Goal: Task Accomplishment & Management: Manage account settings

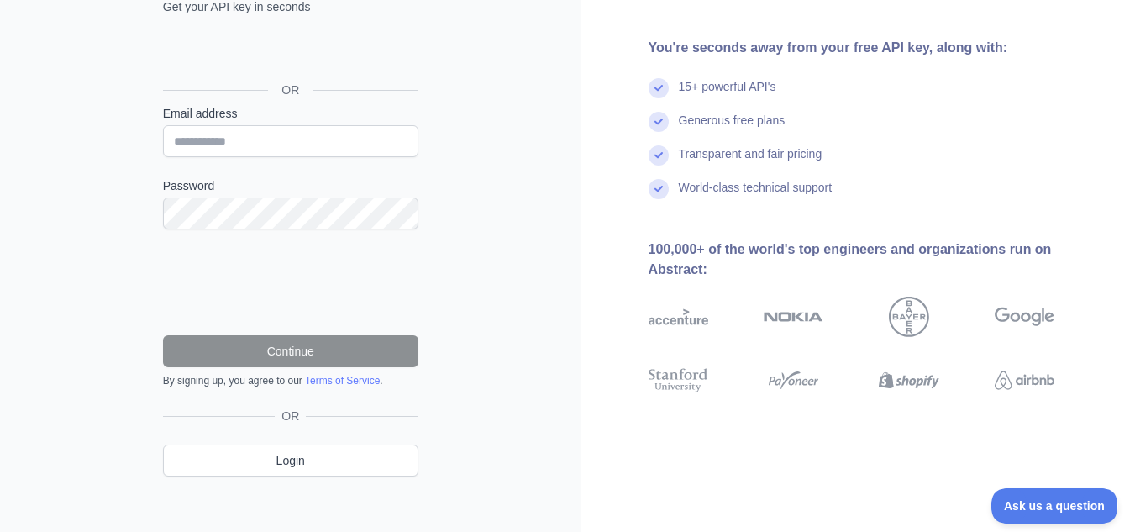
scroll to position [157, 0]
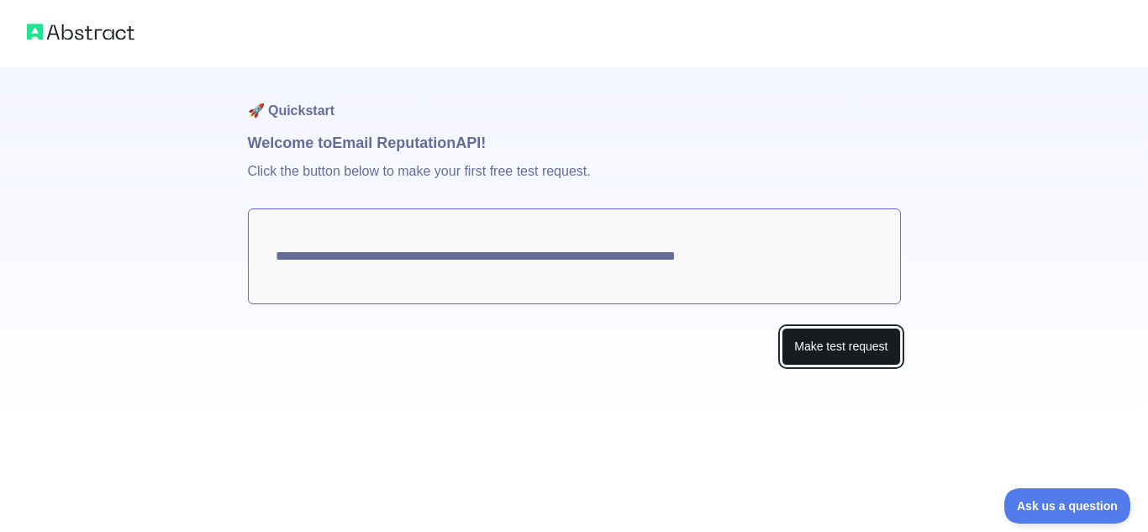
click at [827, 340] on button "Make test request" at bounding box center [840, 347] width 118 height 38
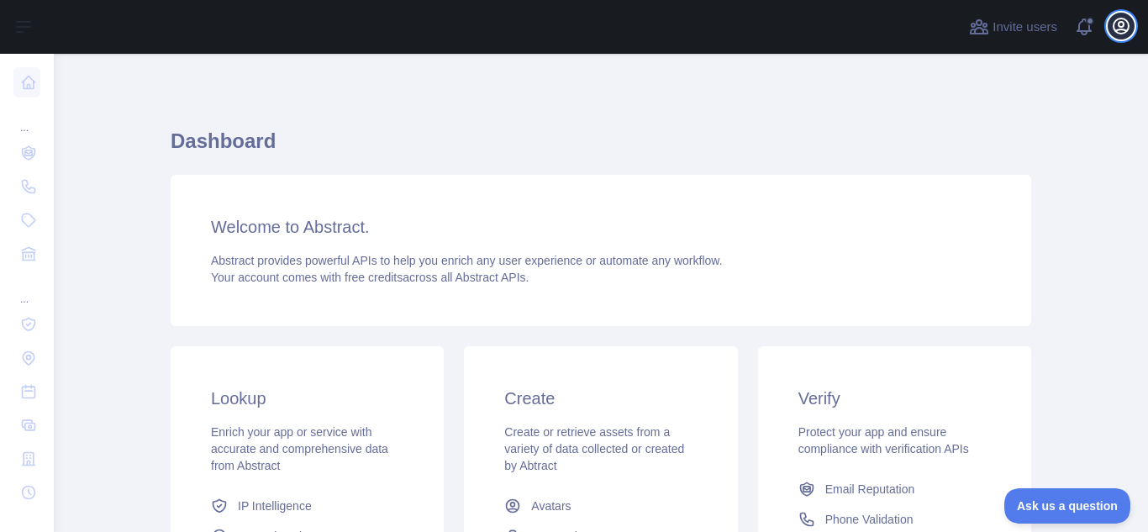
click at [1123, 29] on icon "button" at bounding box center [1121, 26] width 20 height 20
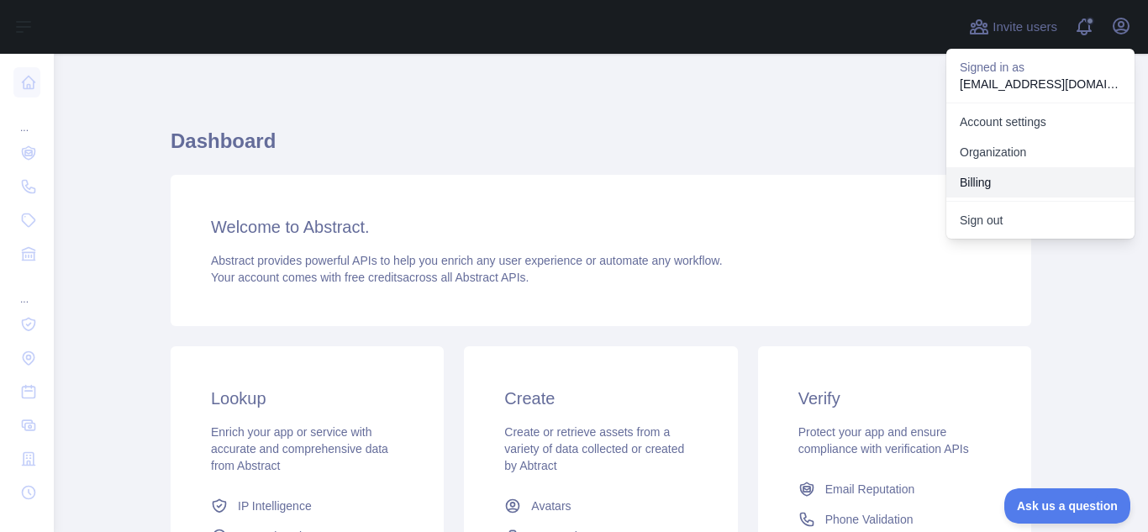
click at [994, 170] on button "Billing" at bounding box center [1040, 182] width 188 height 30
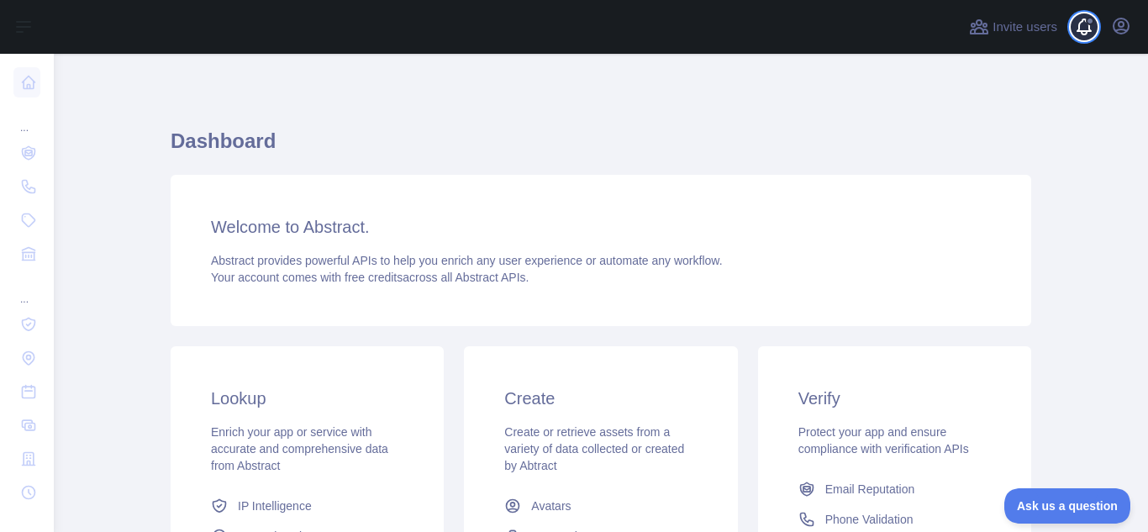
click at [1086, 38] on span at bounding box center [1091, 27] width 34 height 54
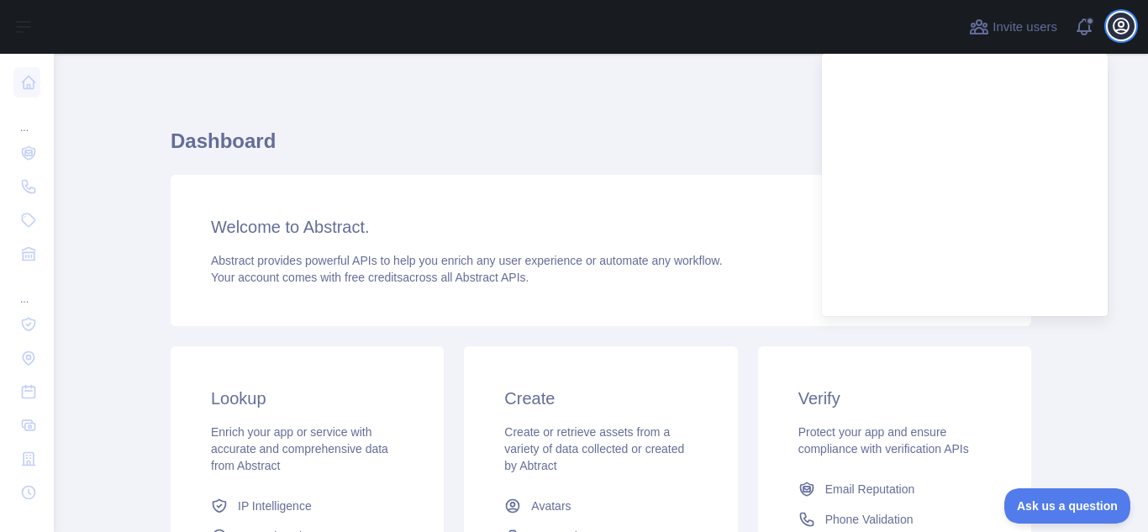
click at [1118, 28] on icon "button" at bounding box center [1121, 26] width 20 height 20
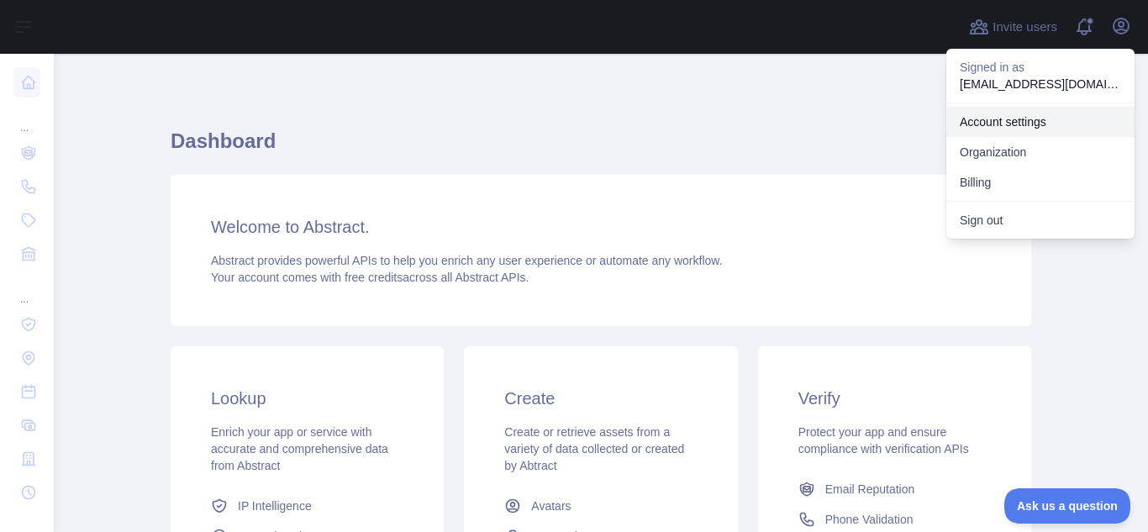
click at [1002, 121] on link "Account settings" at bounding box center [1040, 122] width 188 height 30
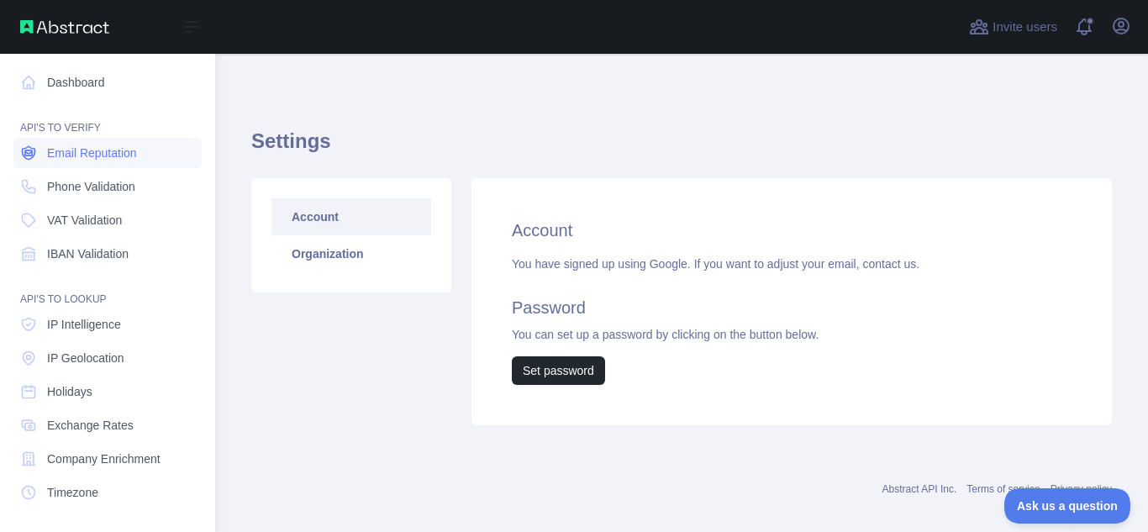
click at [107, 160] on span "Email Reputation" at bounding box center [92, 153] width 90 height 17
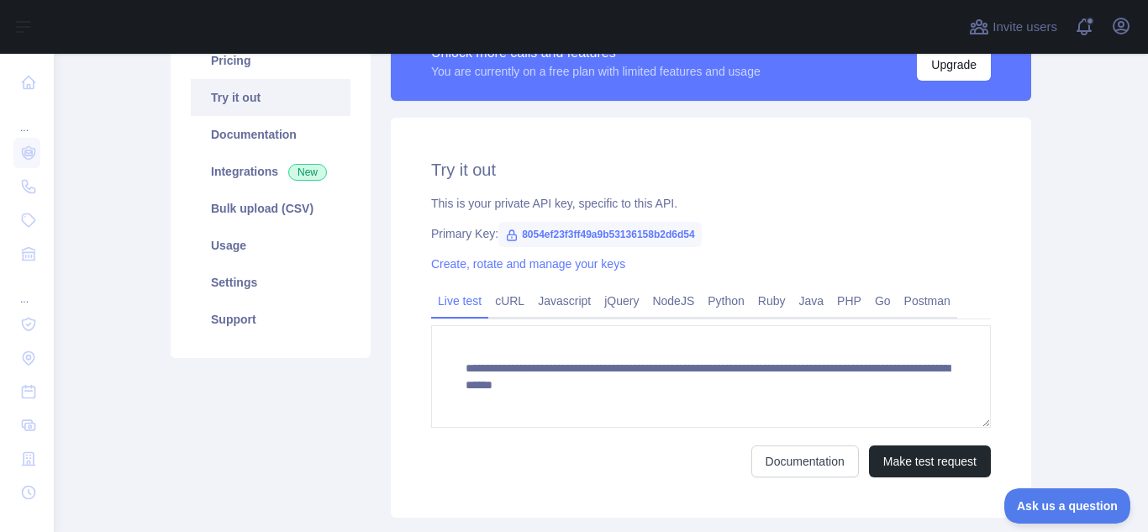
scroll to position [160, 0]
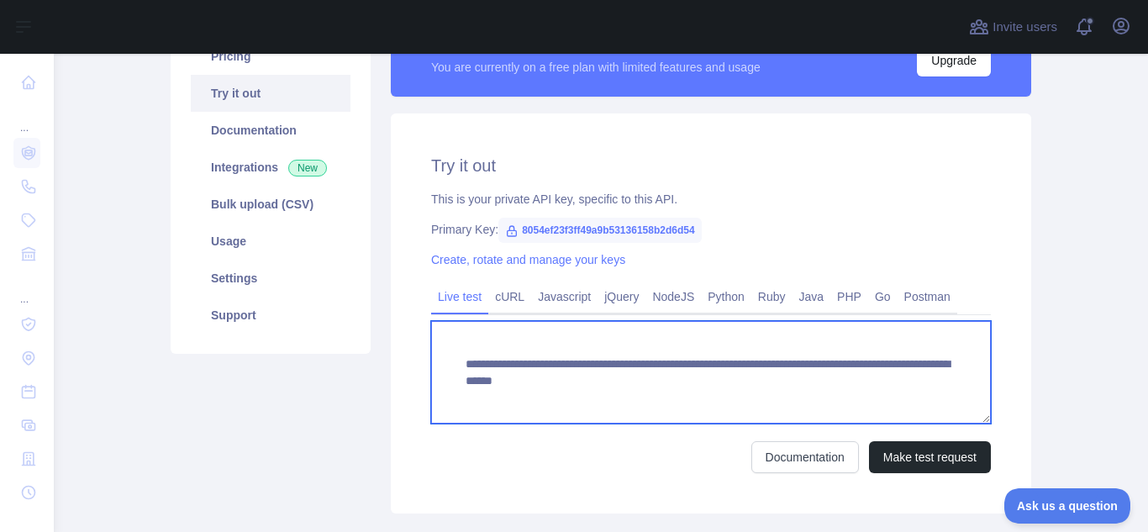
click at [583, 371] on textarea "**********" at bounding box center [711, 372] width 560 height 103
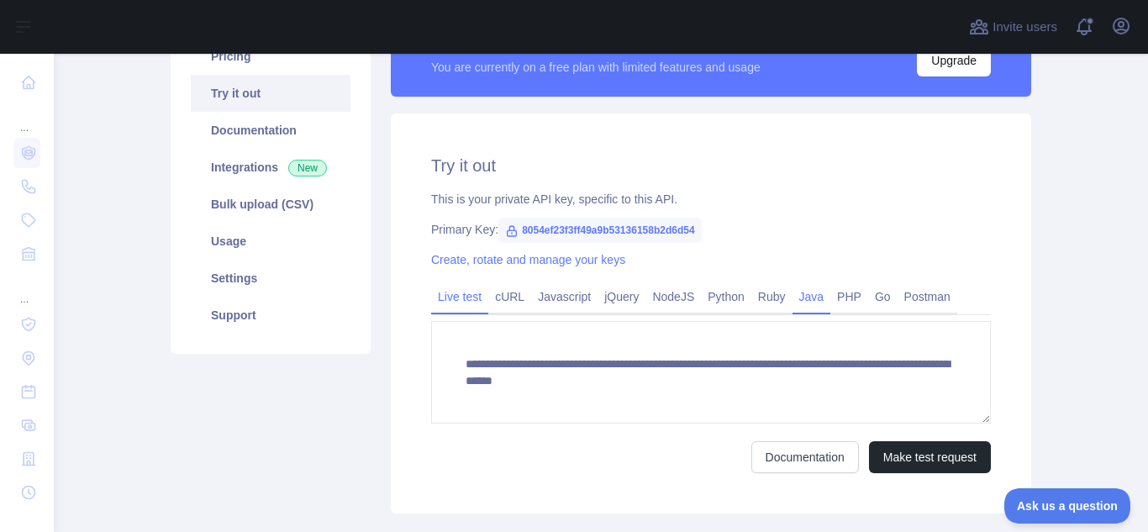
click at [807, 297] on link "Java" at bounding box center [811, 296] width 39 height 27
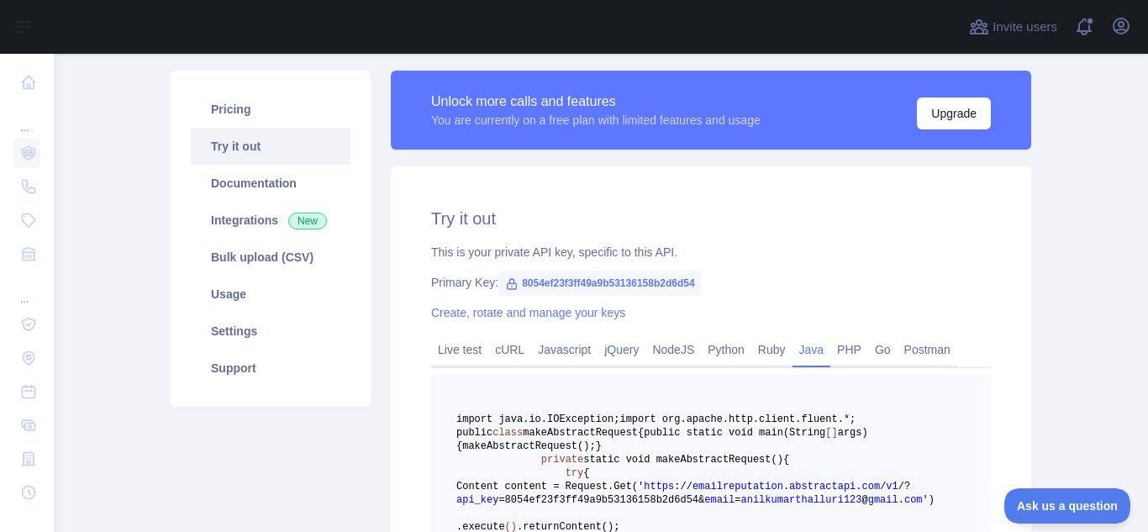
scroll to position [89, 0]
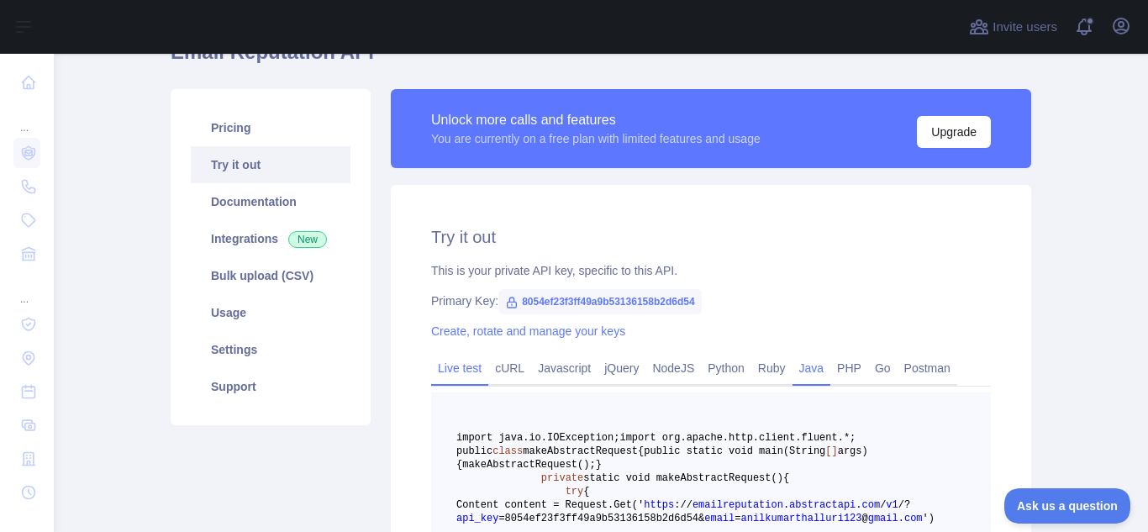
click at [452, 366] on link "Live test" at bounding box center [459, 368] width 57 height 27
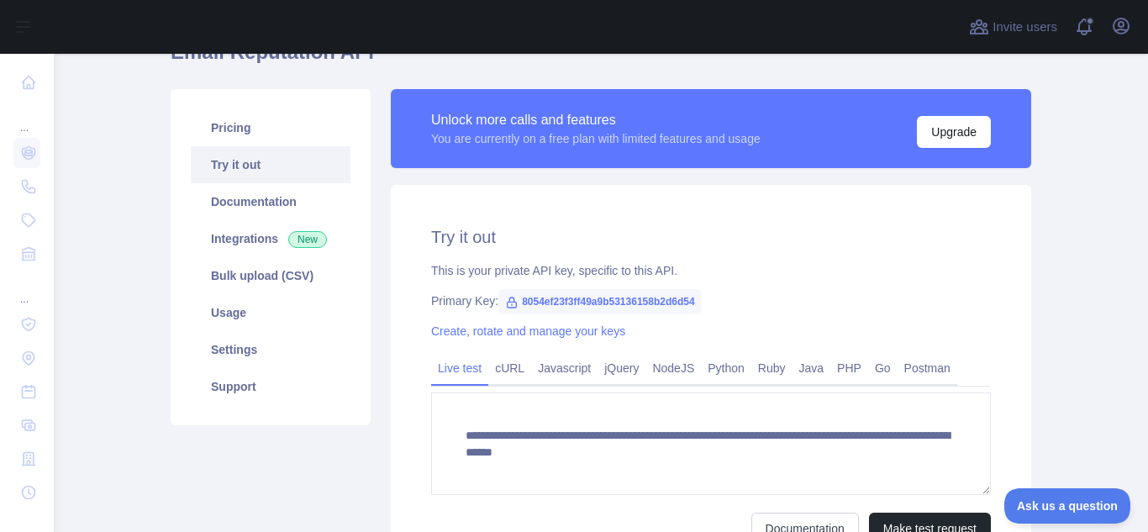
click at [606, 299] on span "8054ef23f3ff49a9b53136158b2d6d54" at bounding box center [599, 301] width 203 height 25
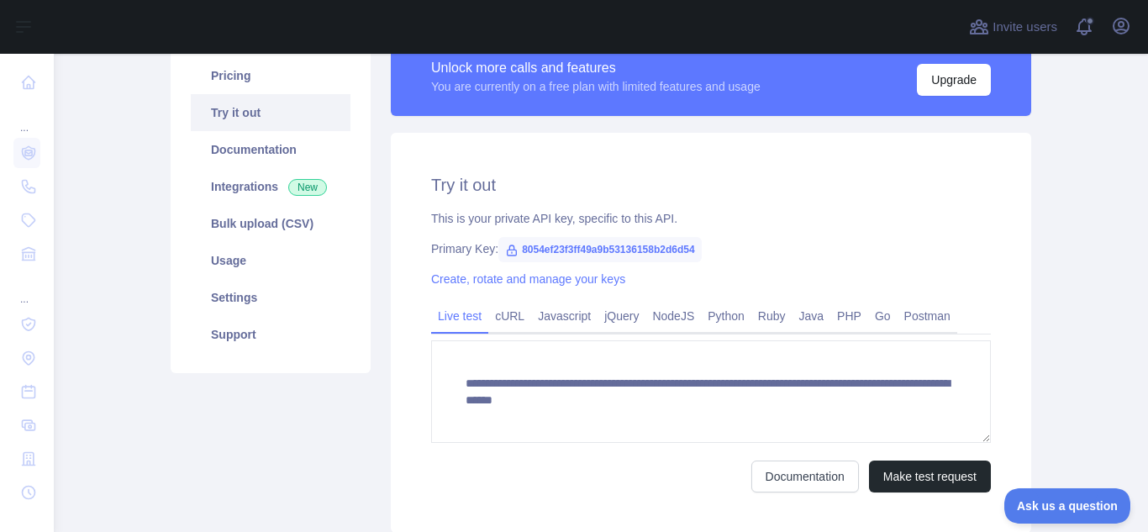
scroll to position [148, 0]
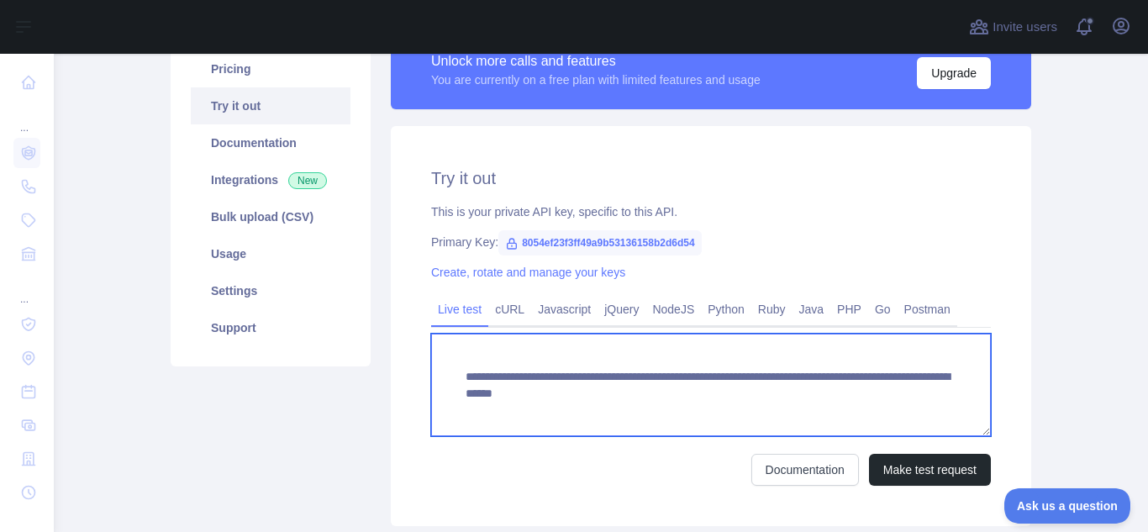
click at [587, 382] on textarea "**********" at bounding box center [711, 385] width 560 height 103
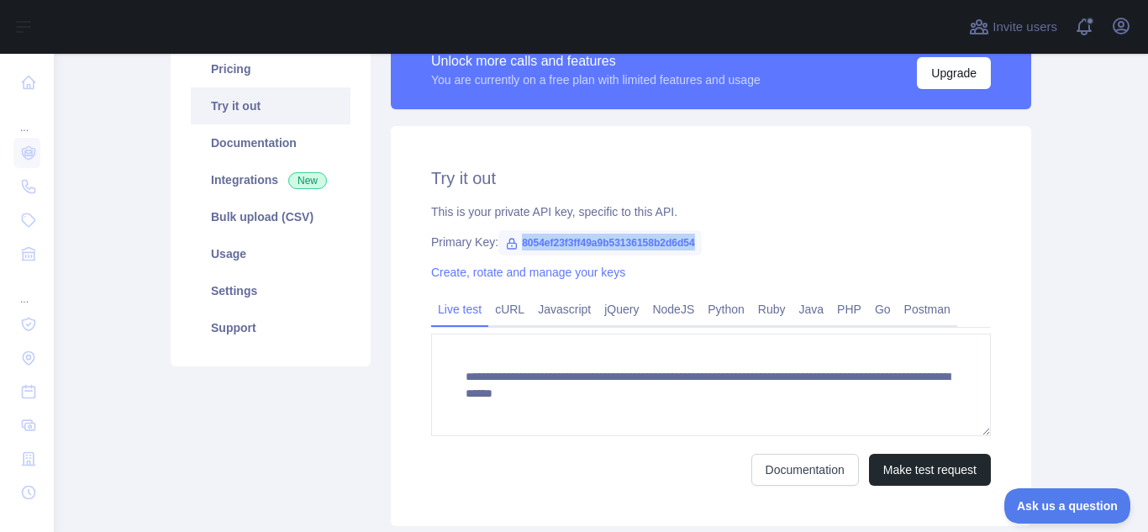
drag, startPoint x: 691, startPoint y: 240, endPoint x: 513, endPoint y: 239, distance: 178.1
click at [513, 239] on span "8054ef23f3ff49a9b53136158b2d6d54" at bounding box center [599, 242] width 203 height 25
copy span "8054ef23f3ff49a9b53136158b2d6d54"
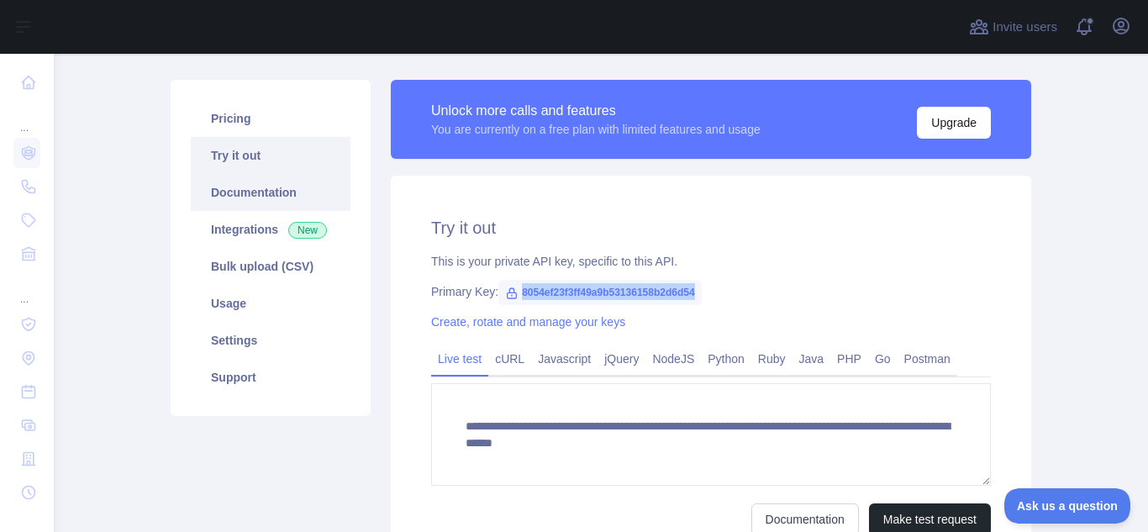
scroll to position [99, 0]
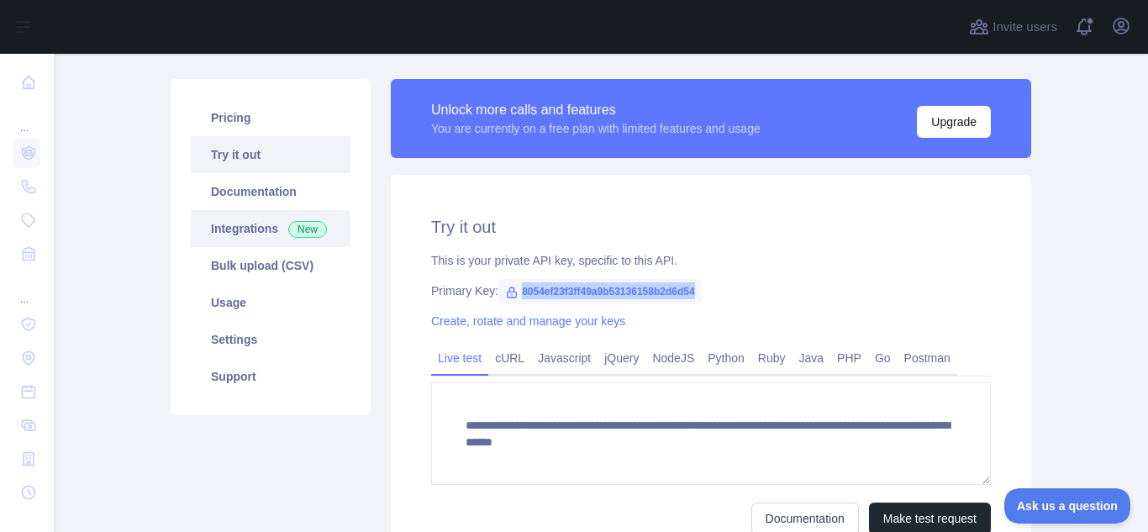
click at [262, 234] on link "Integrations New" at bounding box center [271, 228] width 160 height 37
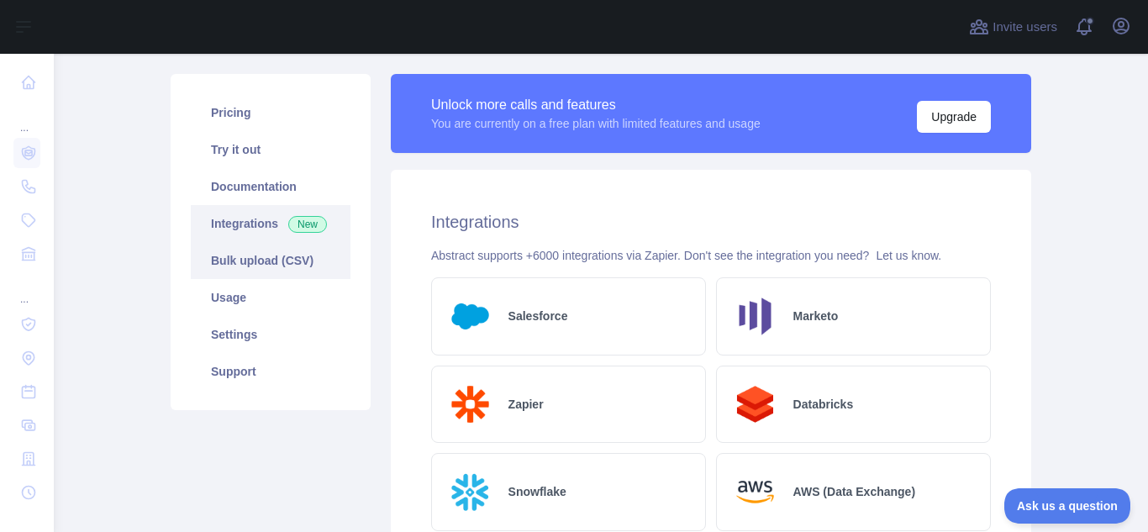
scroll to position [112, 0]
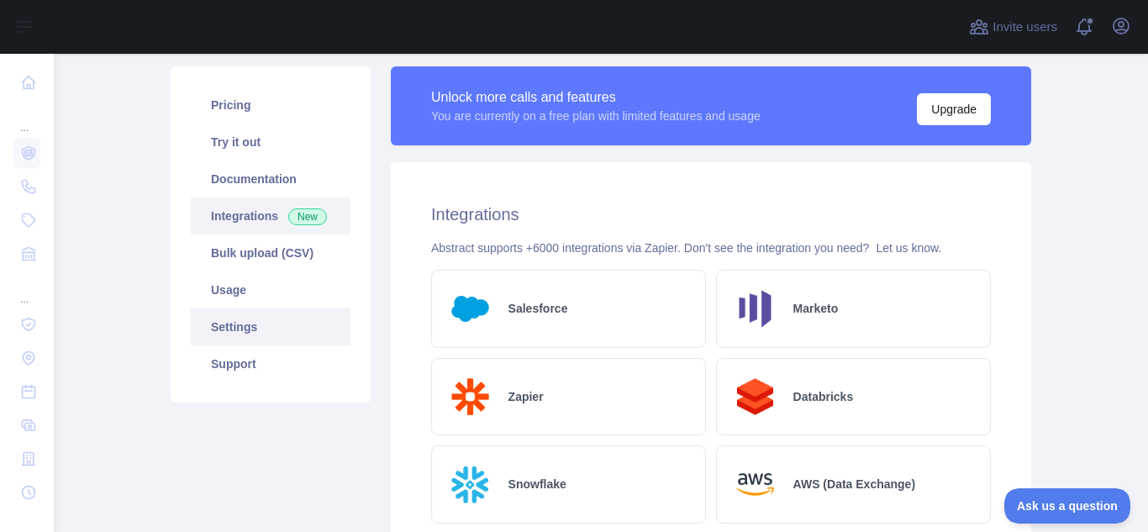
click at [270, 324] on link "Settings" at bounding box center [271, 326] width 160 height 37
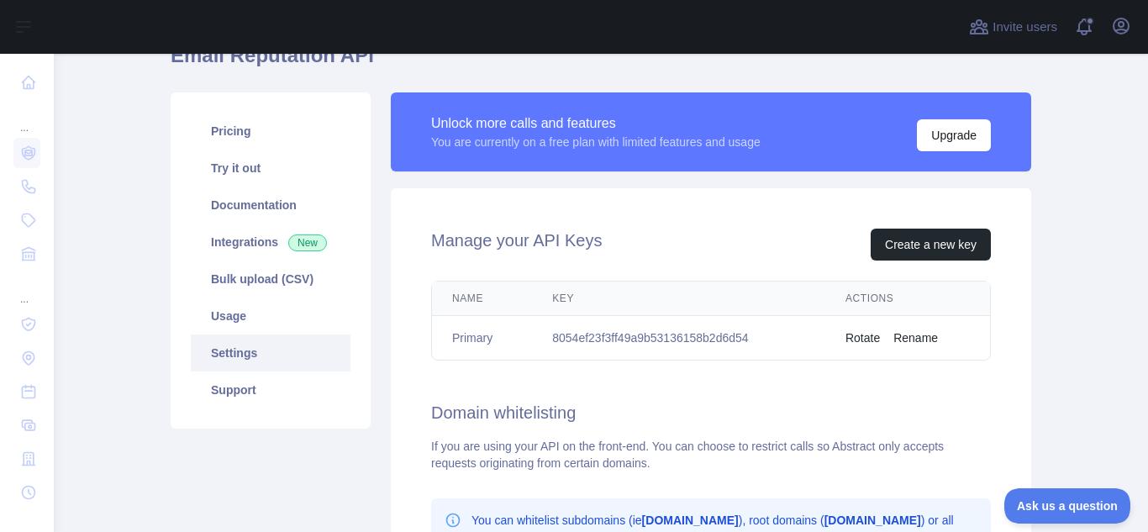
scroll to position [97, 0]
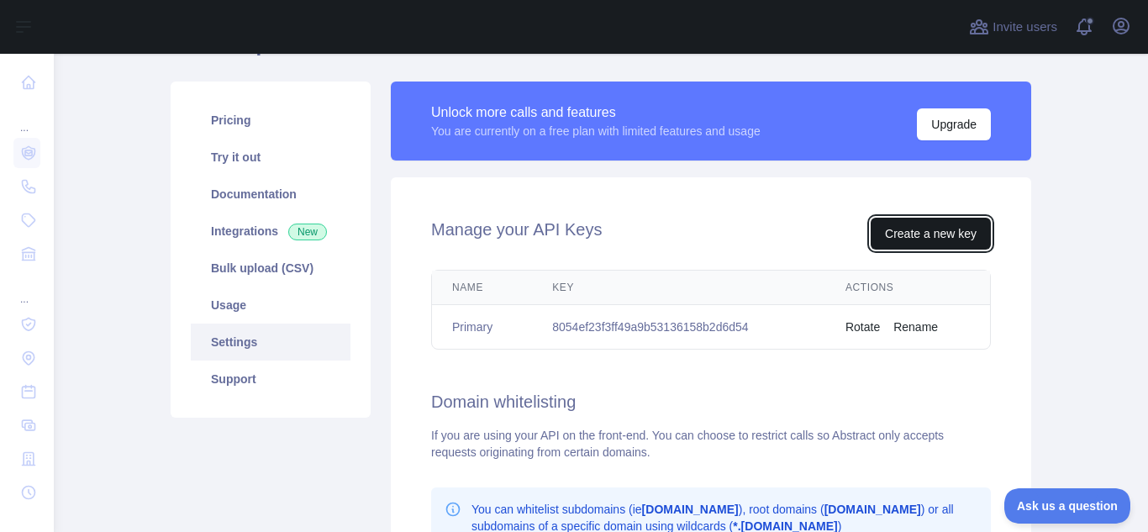
click at [913, 238] on button "Create a new key" at bounding box center [931, 234] width 120 height 32
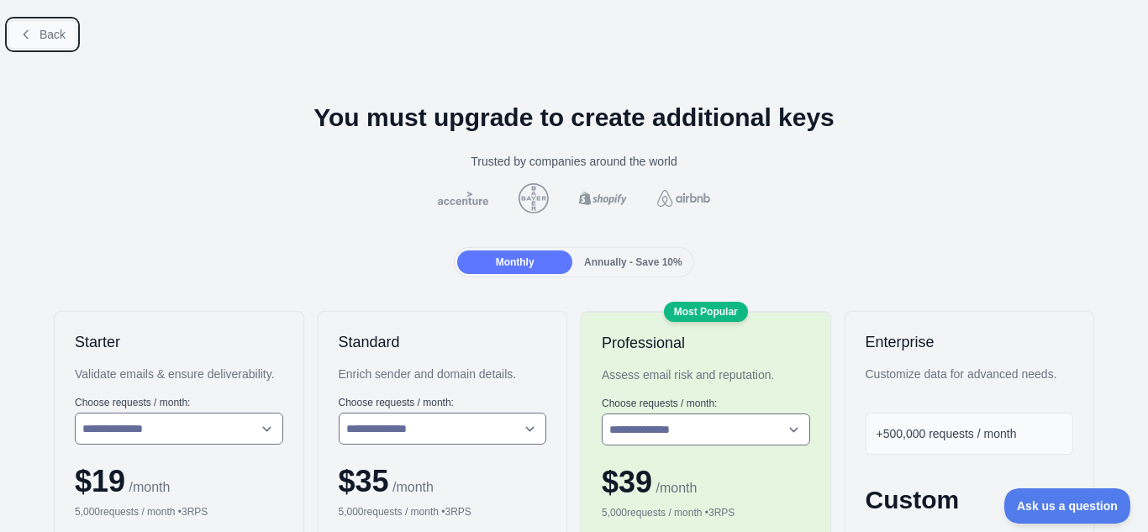
click at [61, 30] on span "Back" at bounding box center [52, 34] width 26 height 13
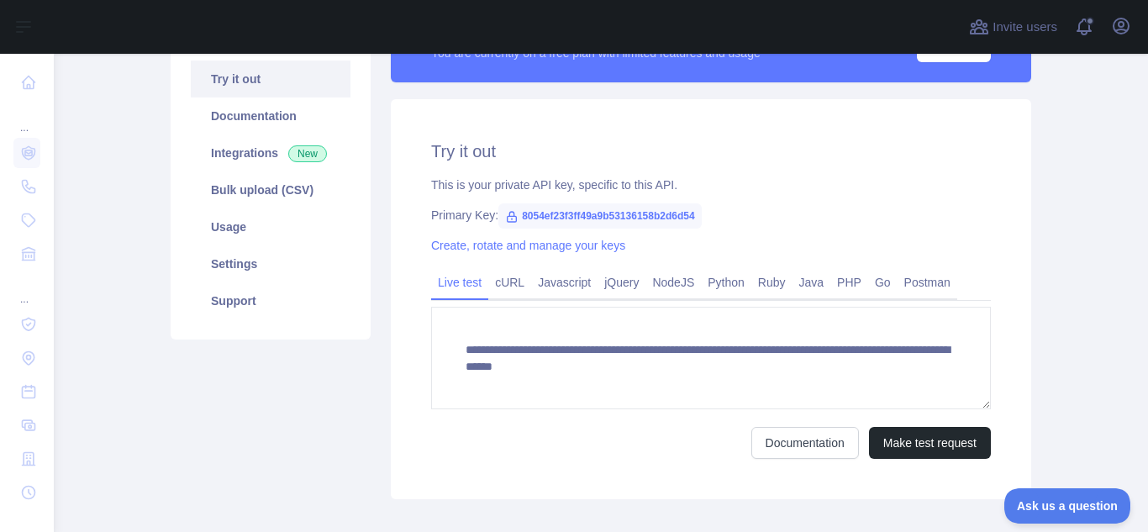
scroll to position [166, 0]
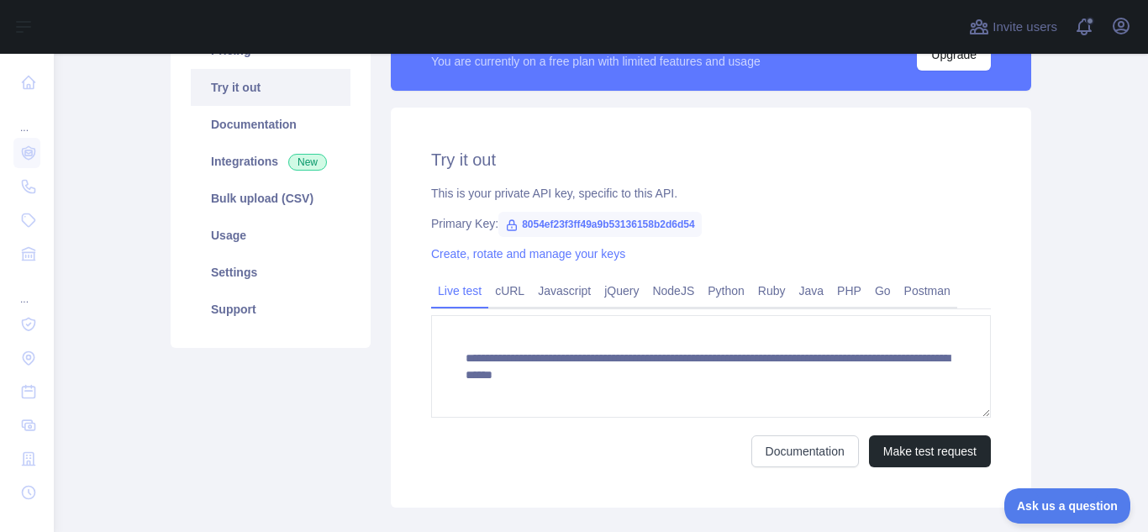
click at [671, 225] on span "8054ef23f3ff49a9b53136158b2d6d54" at bounding box center [599, 224] width 203 height 25
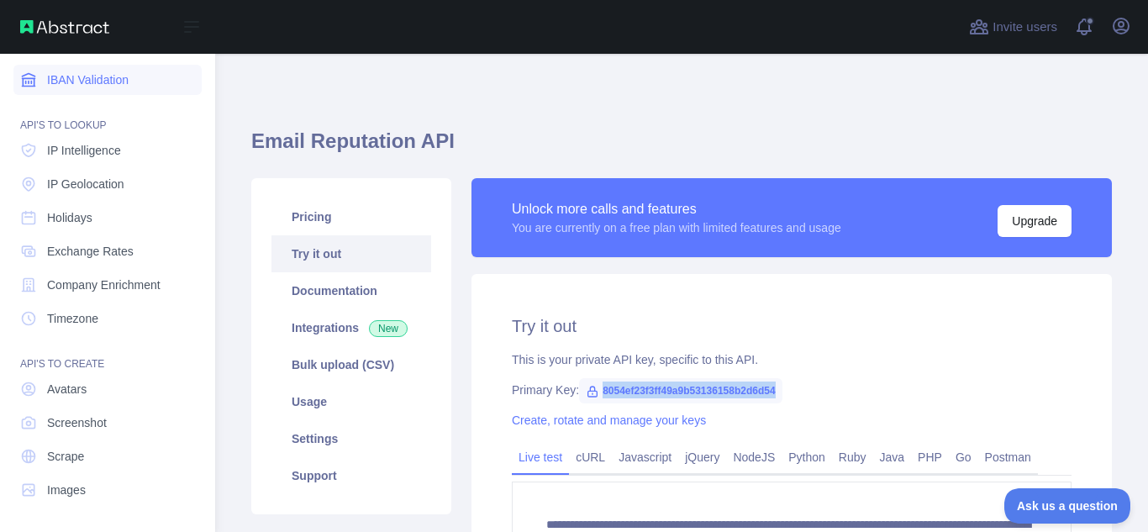
scroll to position [0, 0]
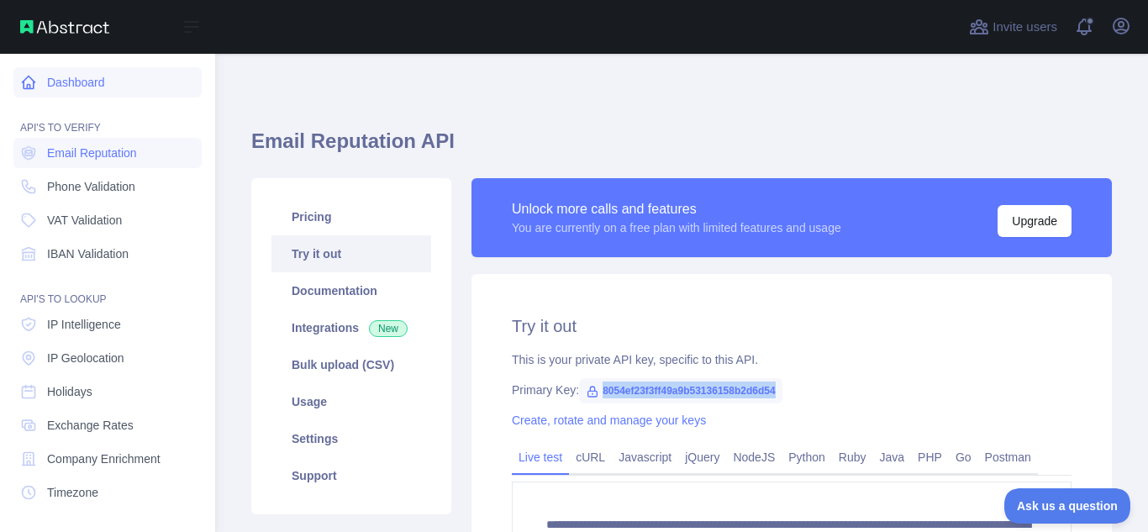
click at [93, 87] on link "Dashboard" at bounding box center [107, 82] width 188 height 30
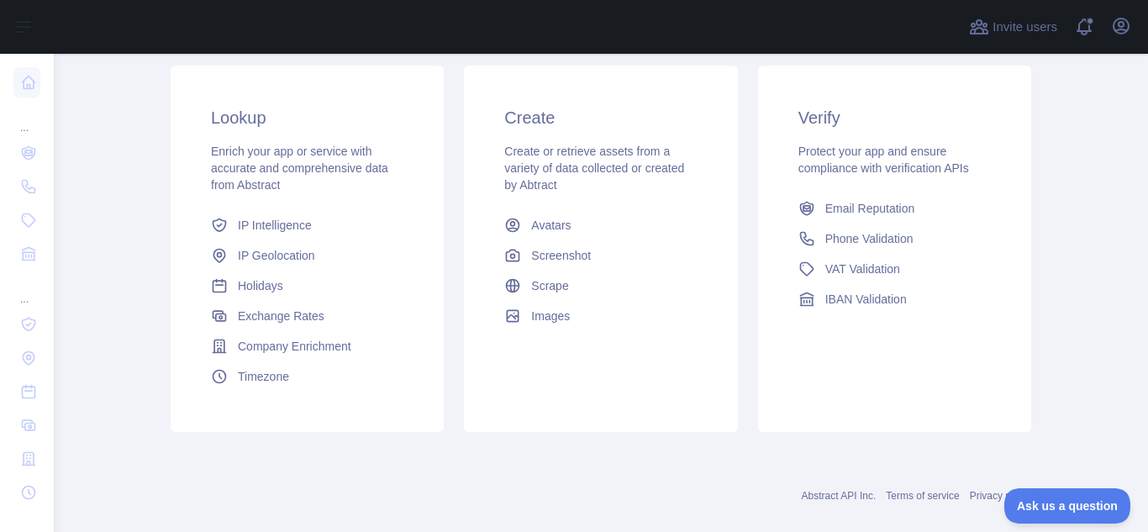
scroll to position [305, 0]
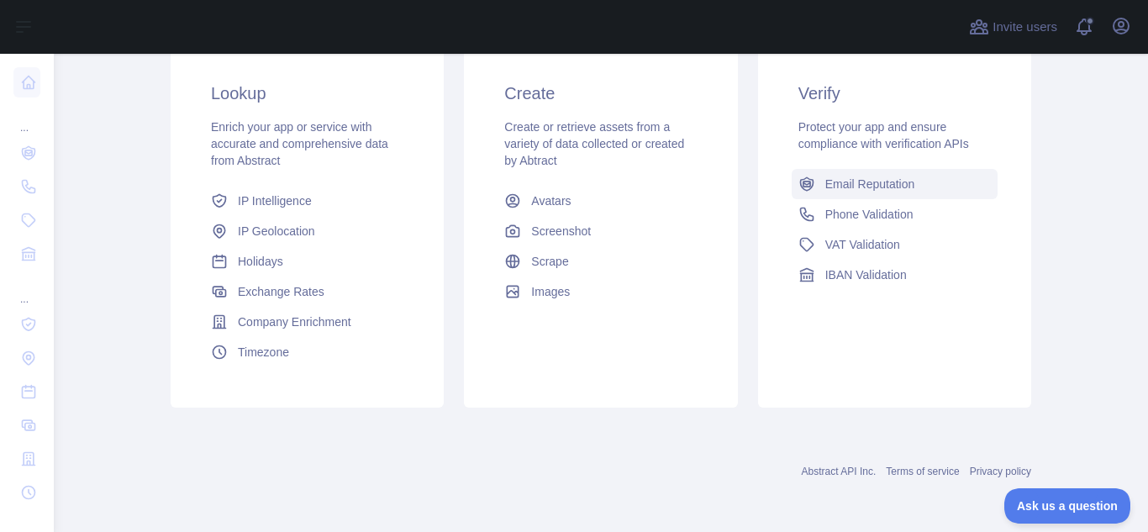
click at [855, 197] on link "Email Reputation" at bounding box center [895, 184] width 206 height 30
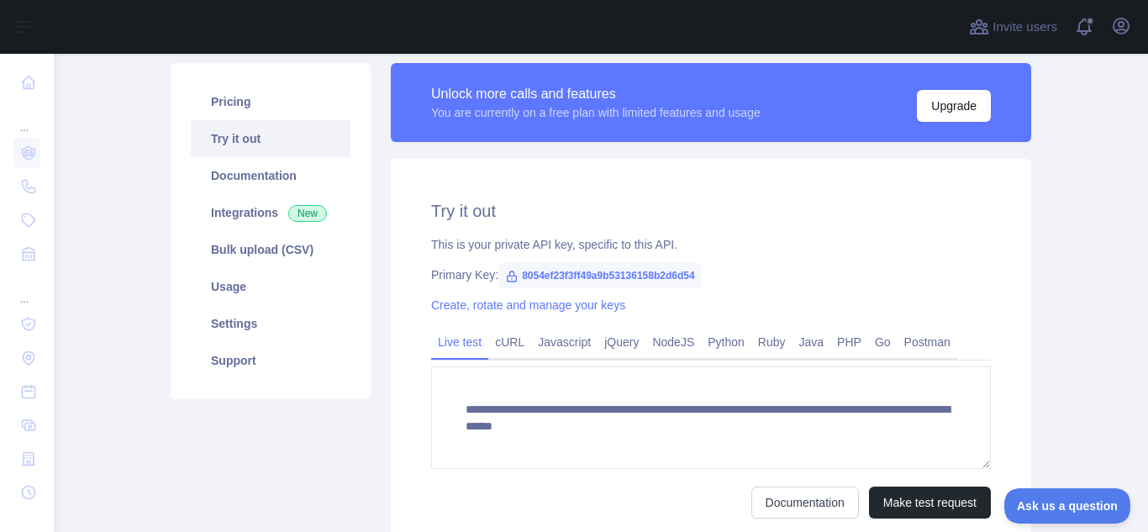
scroll to position [117, 0]
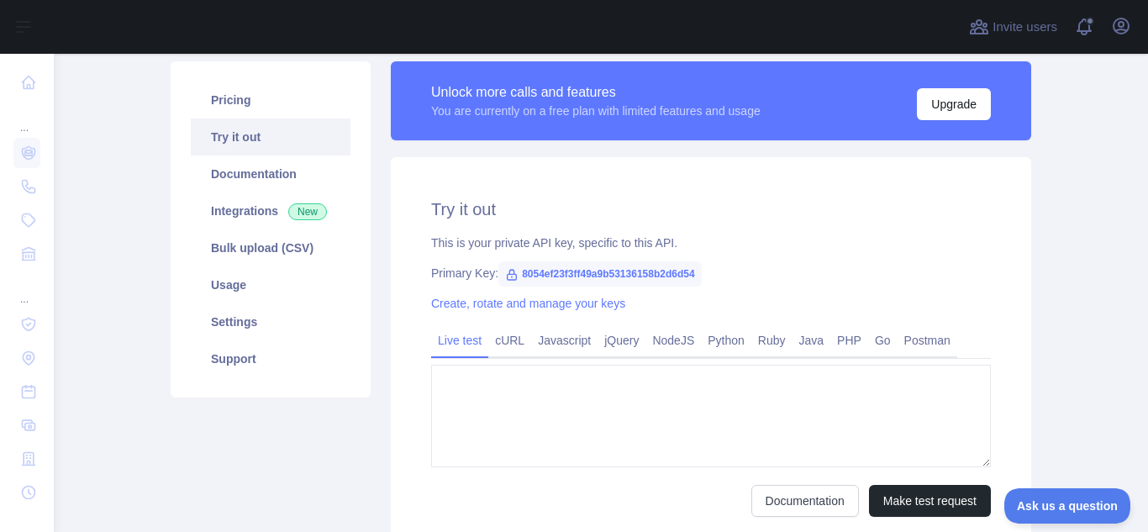
type textarea "**********"
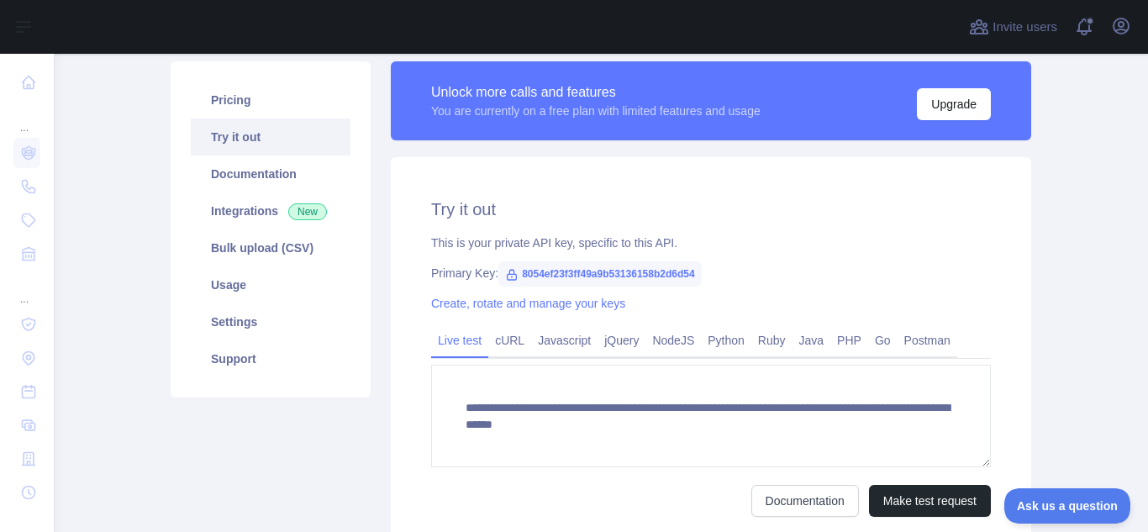
scroll to position [117, 0]
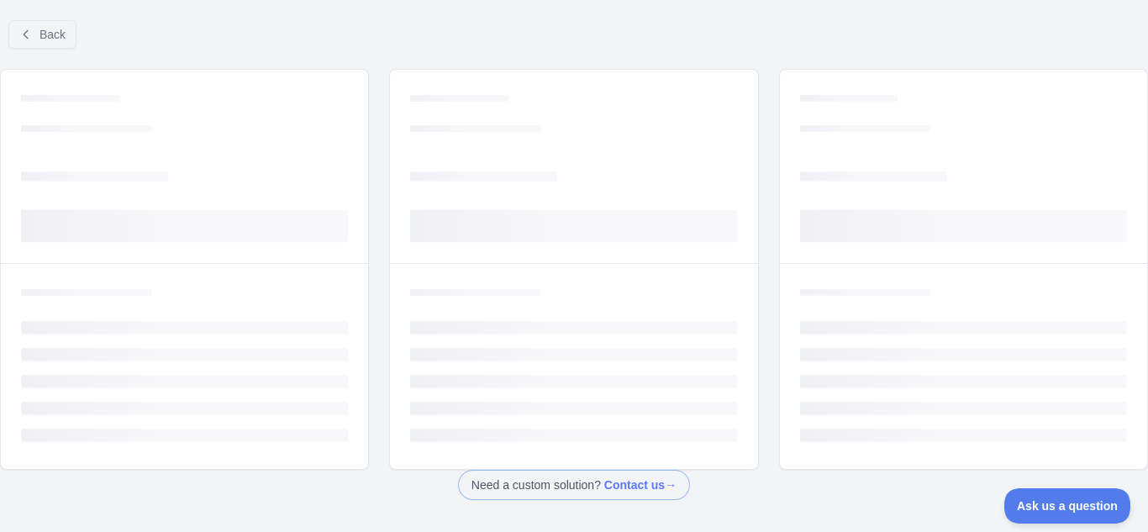
scroll to position [107, 0]
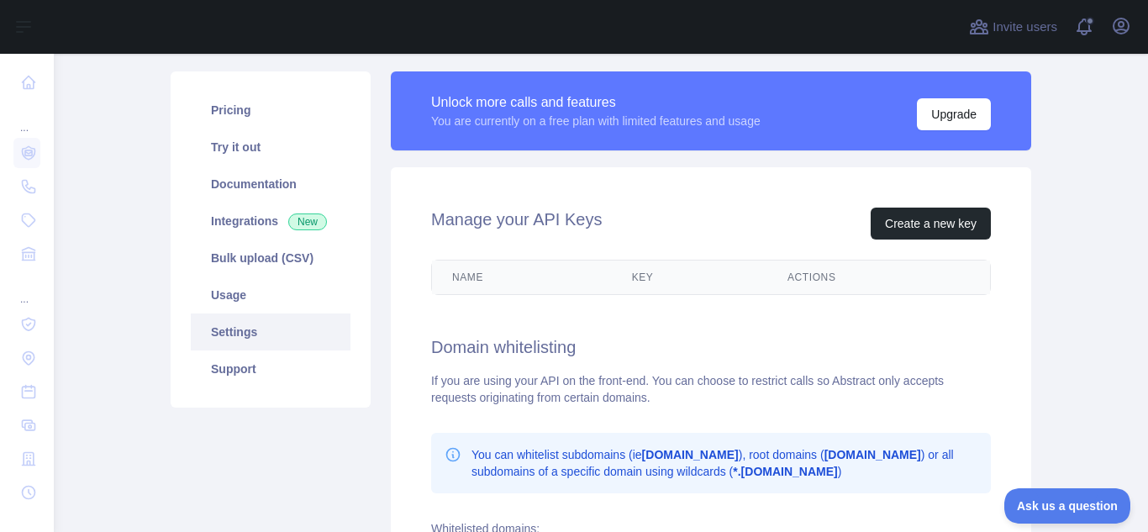
scroll to position [117, 0]
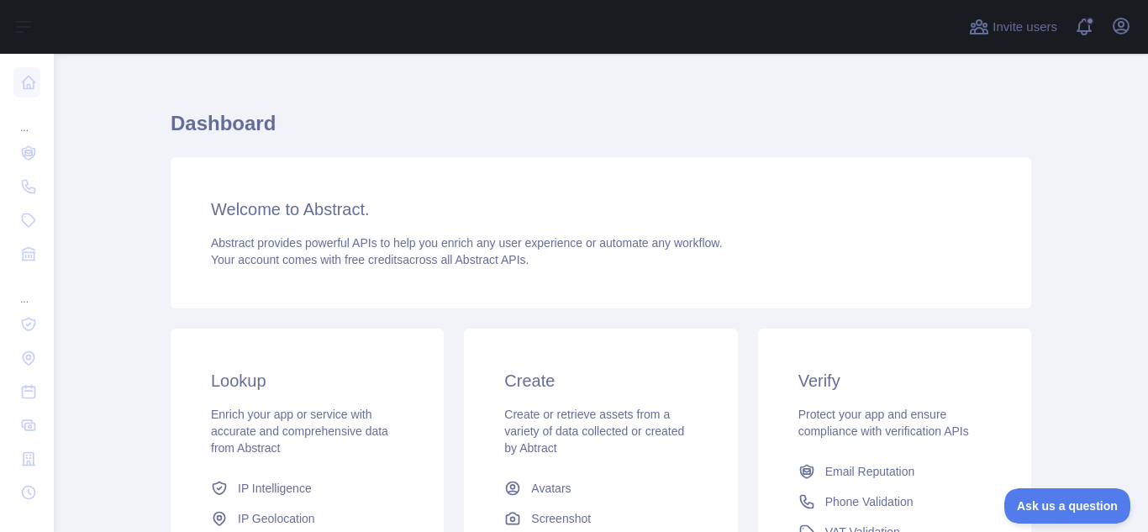
scroll to position [117, 0]
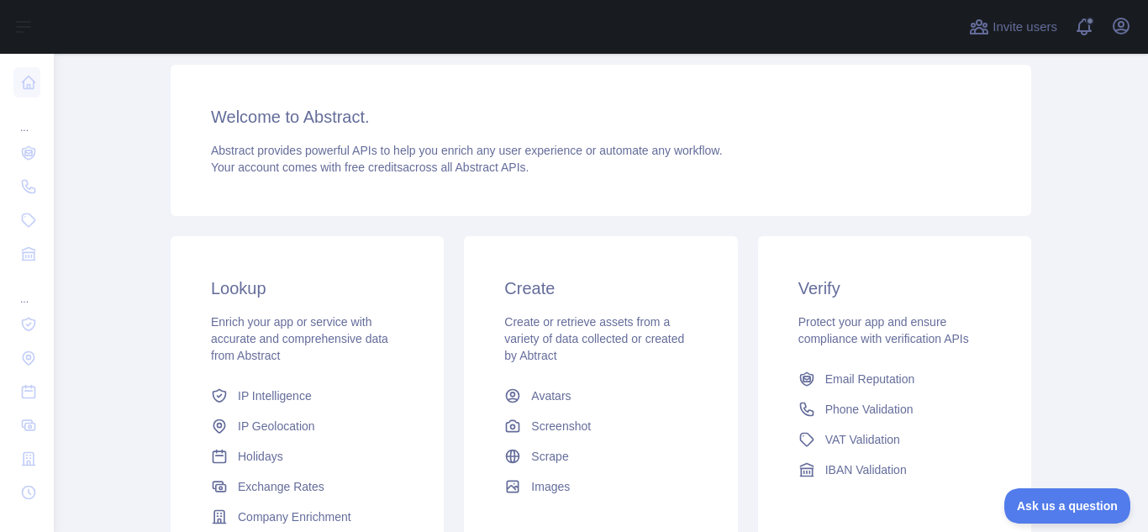
scroll to position [111, 0]
click at [866, 375] on span "Email Reputation" at bounding box center [870, 378] width 90 height 17
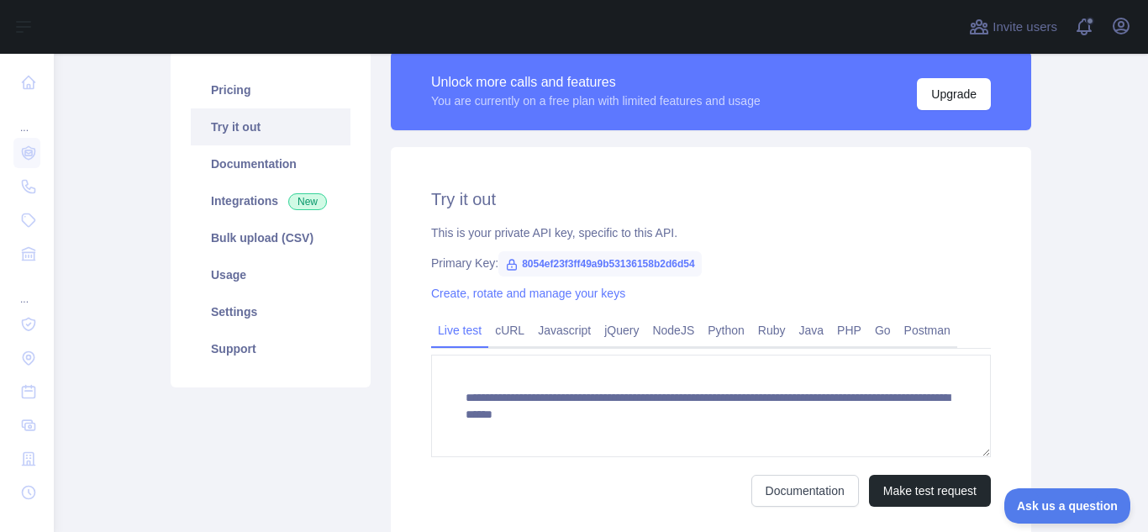
scroll to position [131, 0]
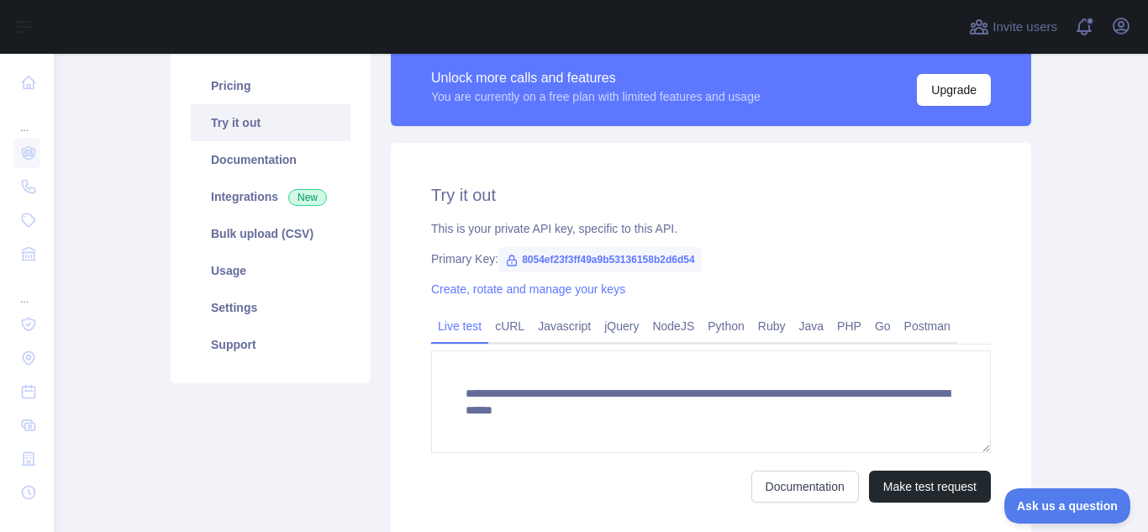
click at [508, 260] on icon at bounding box center [512, 260] width 9 height 10
click at [554, 255] on span "8054ef23f3ff49a9b53136158b2d6d54" at bounding box center [599, 259] width 203 height 25
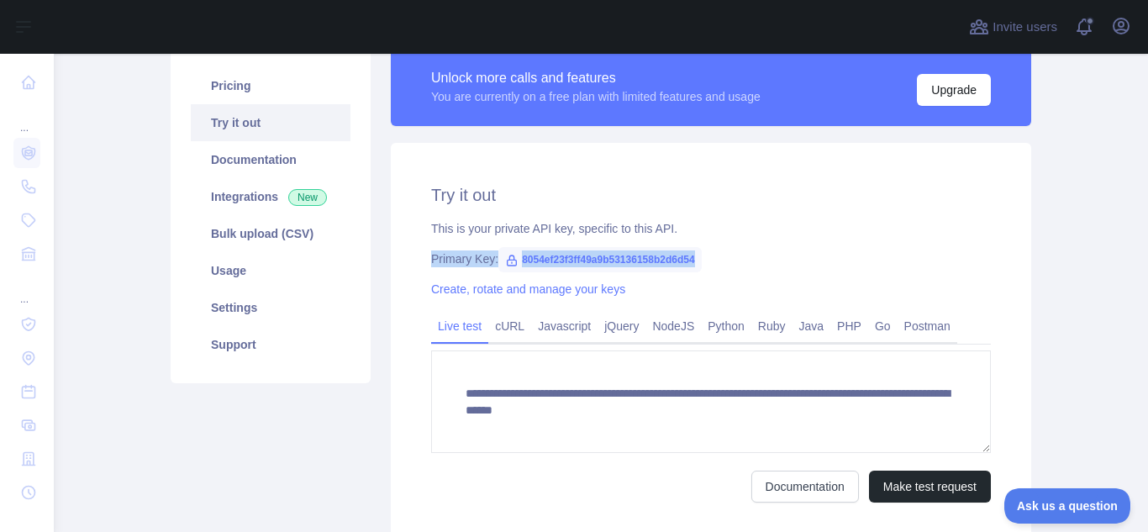
click at [554, 255] on span "8054ef23f3ff49a9b53136158b2d6d54" at bounding box center [599, 259] width 203 height 25
click at [558, 292] on link "Create, rotate and manage your keys" at bounding box center [528, 288] width 194 height 13
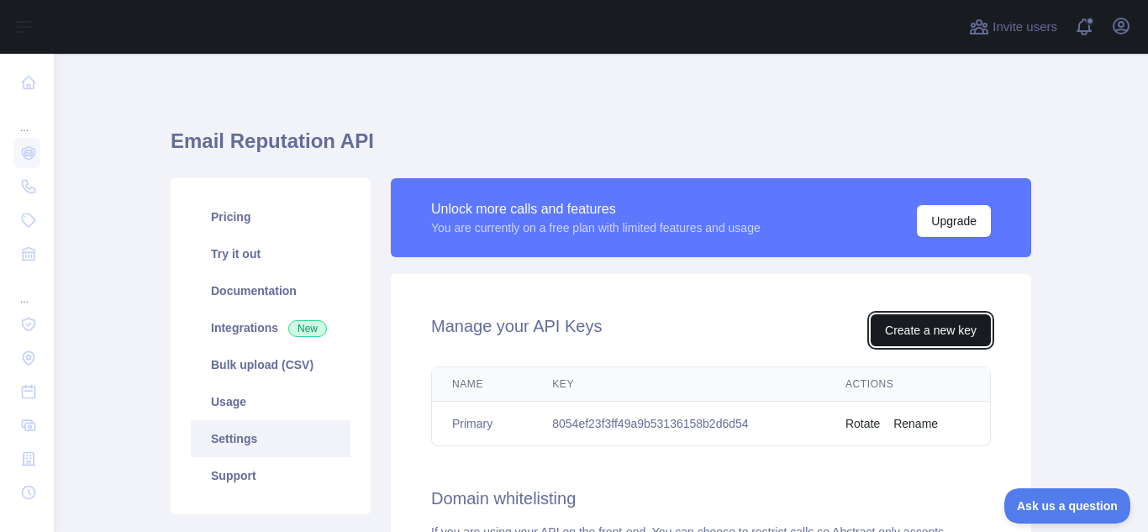
click at [893, 329] on button "Create a new key" at bounding box center [931, 330] width 120 height 32
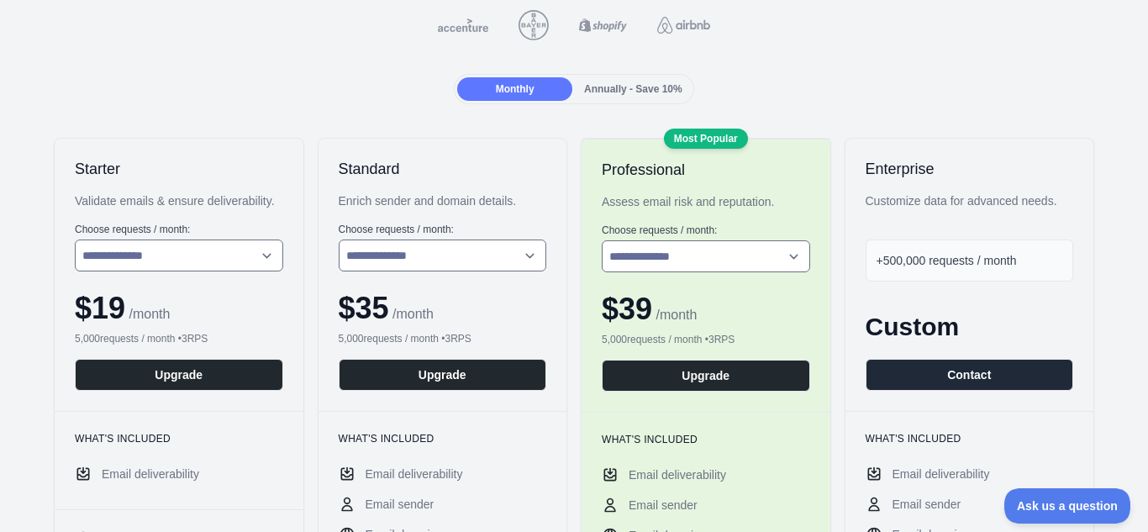
scroll to position [157, 0]
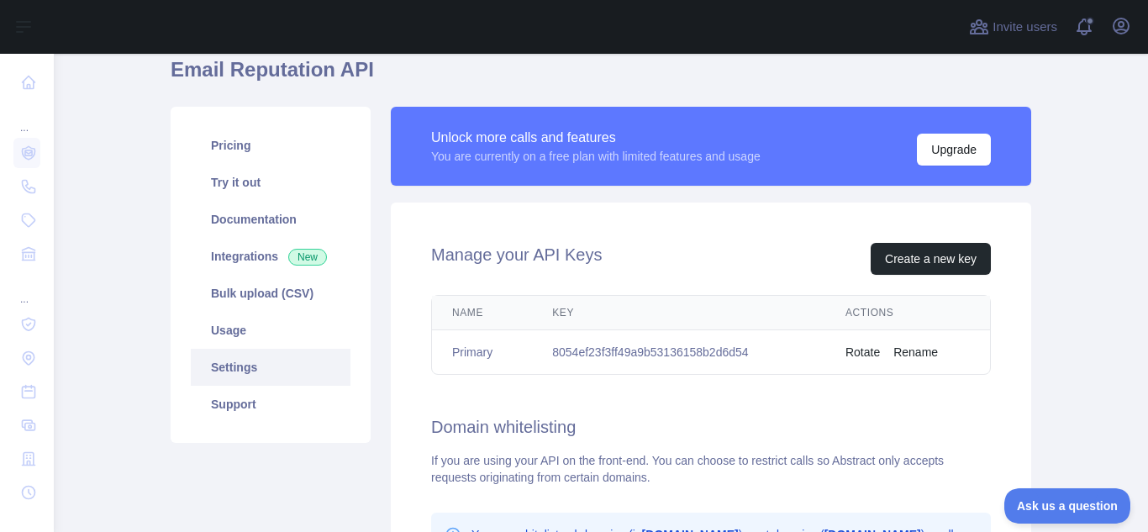
scroll to position [72, 0]
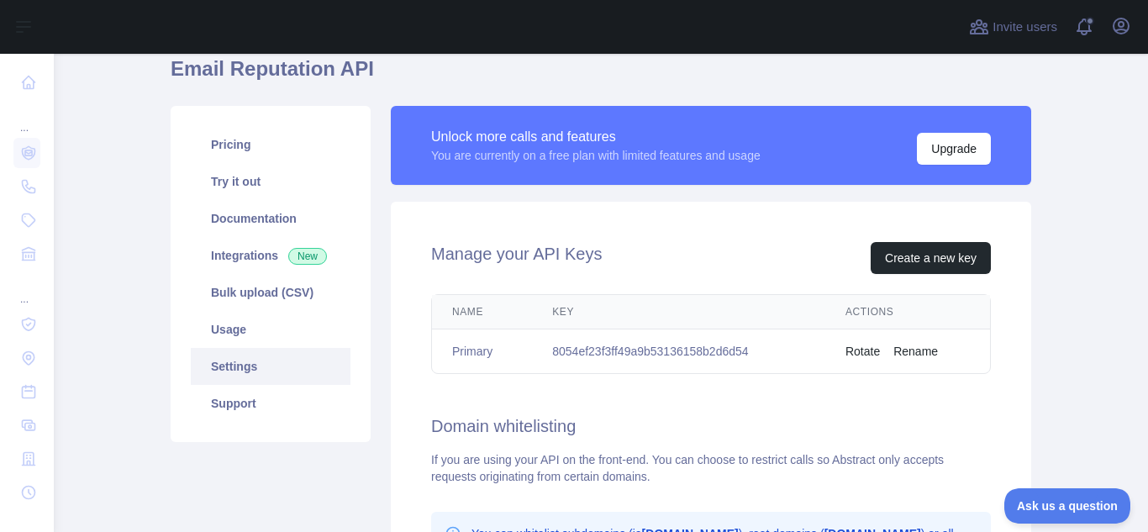
click at [865, 347] on button "Rotate" at bounding box center [862, 351] width 34 height 17
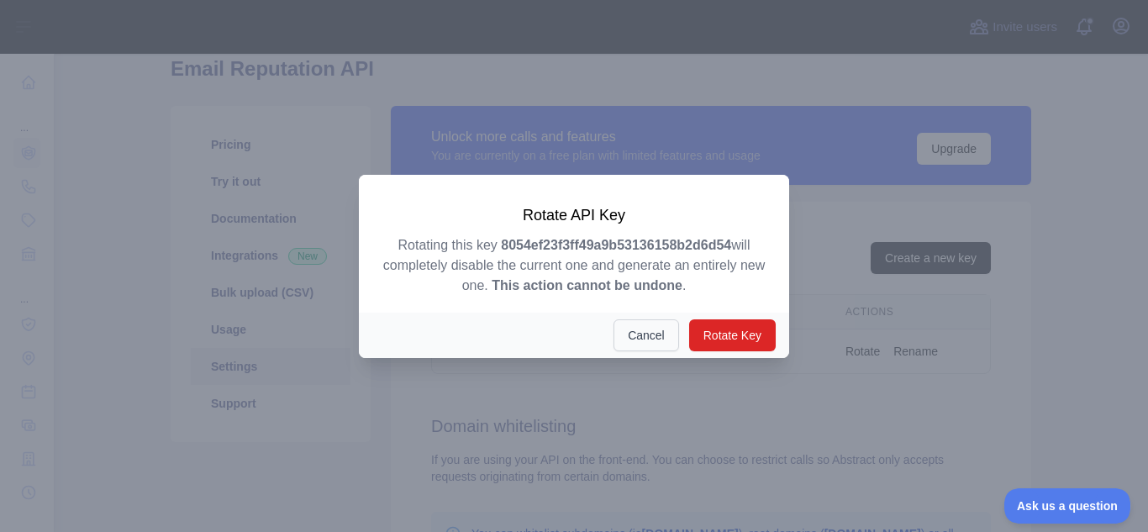
click at [649, 333] on button "Cancel" at bounding box center [646, 335] width 66 height 32
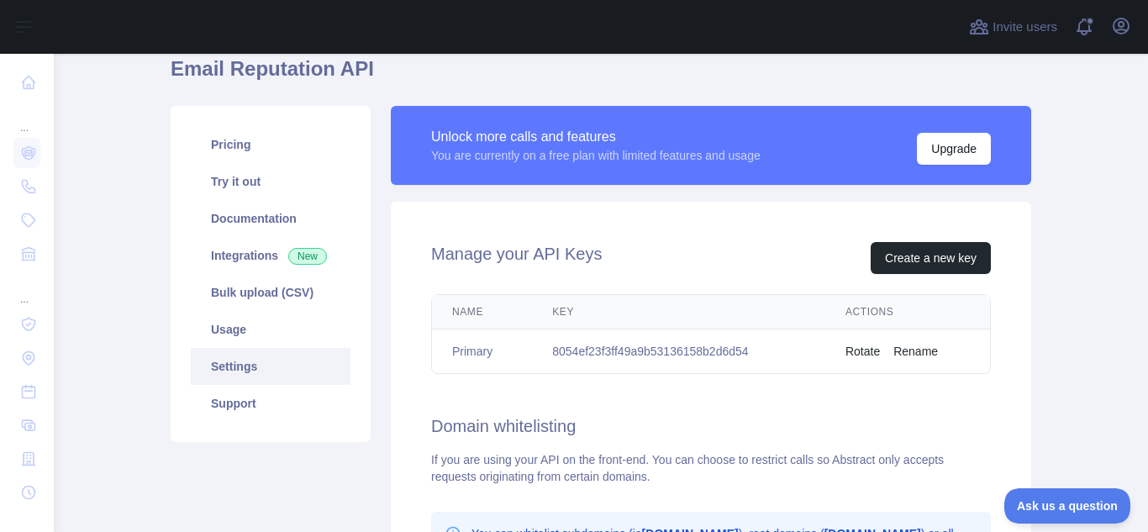
click at [915, 349] on button "Rename" at bounding box center [915, 351] width 45 height 17
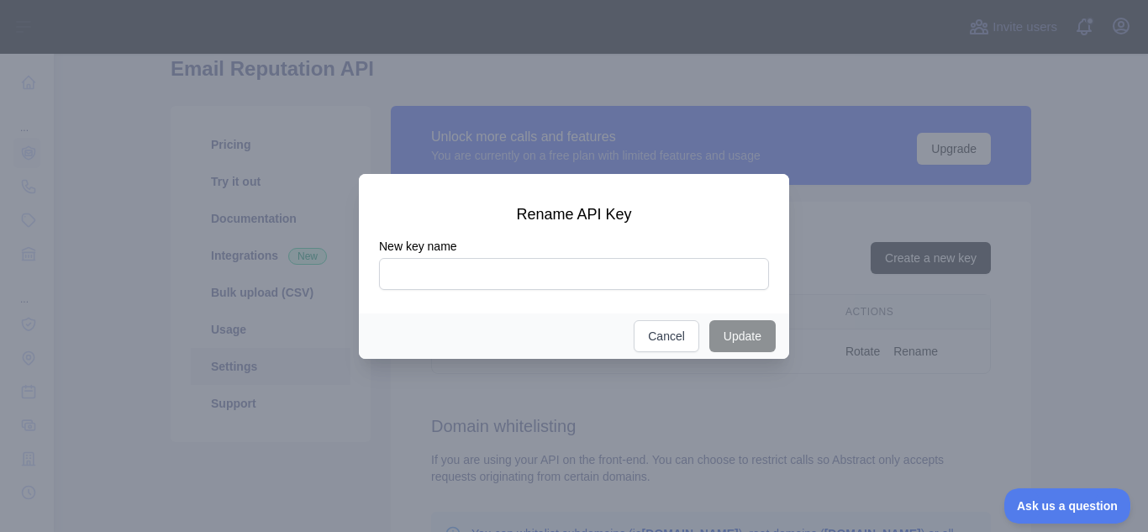
click at [538, 276] on input "New key name" at bounding box center [574, 274] width 390 height 32
type input "**********"
click at [729, 325] on button "Update" at bounding box center [742, 336] width 66 height 32
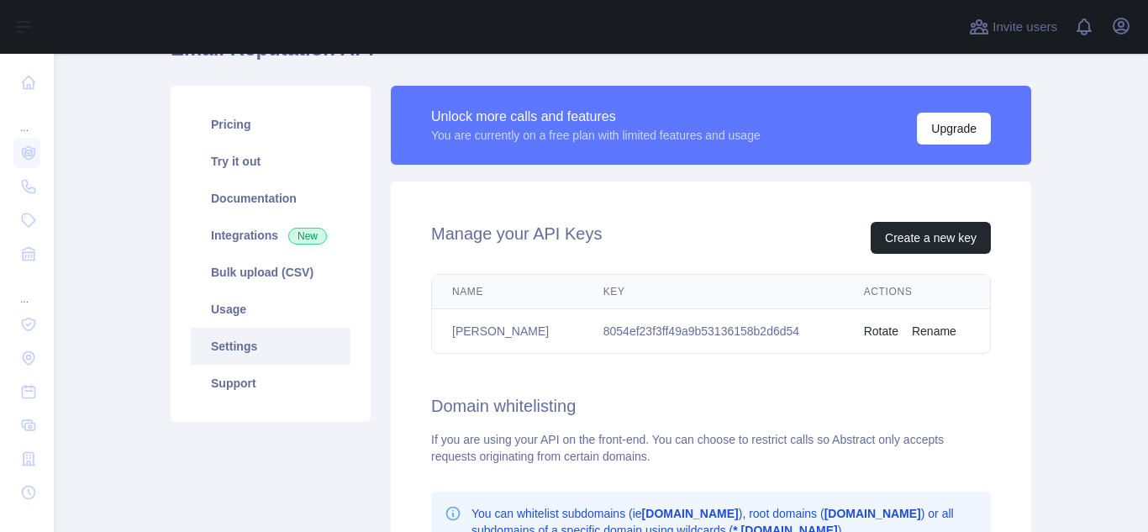
scroll to position [97, 0]
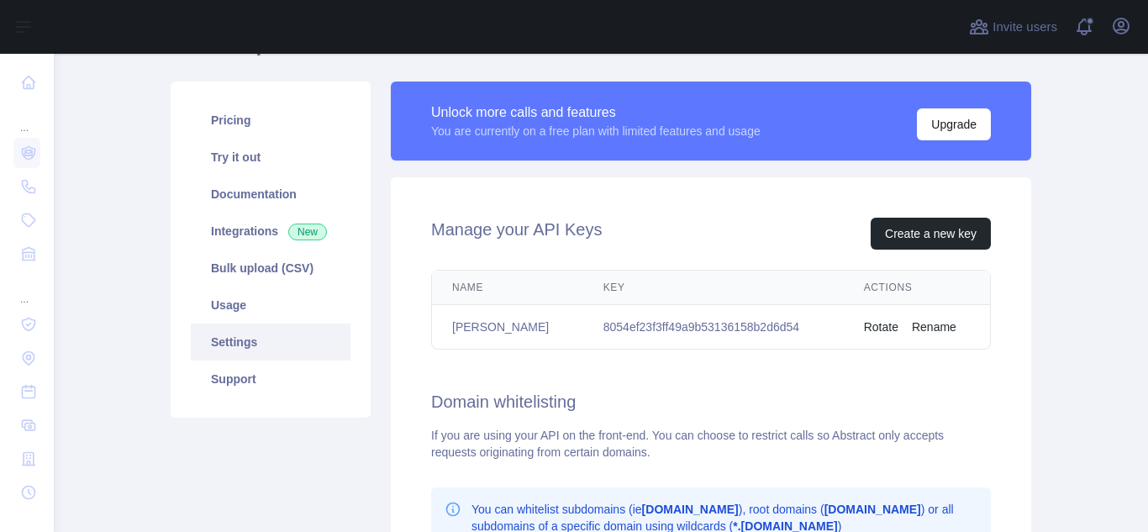
click at [864, 325] on button "Rotate" at bounding box center [881, 326] width 34 height 17
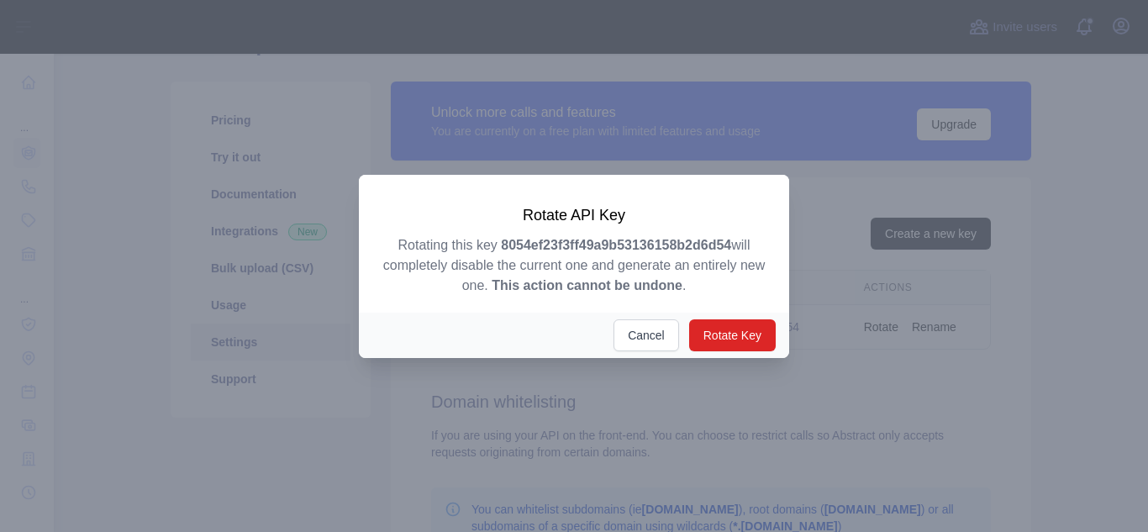
scroll to position [0, 0]
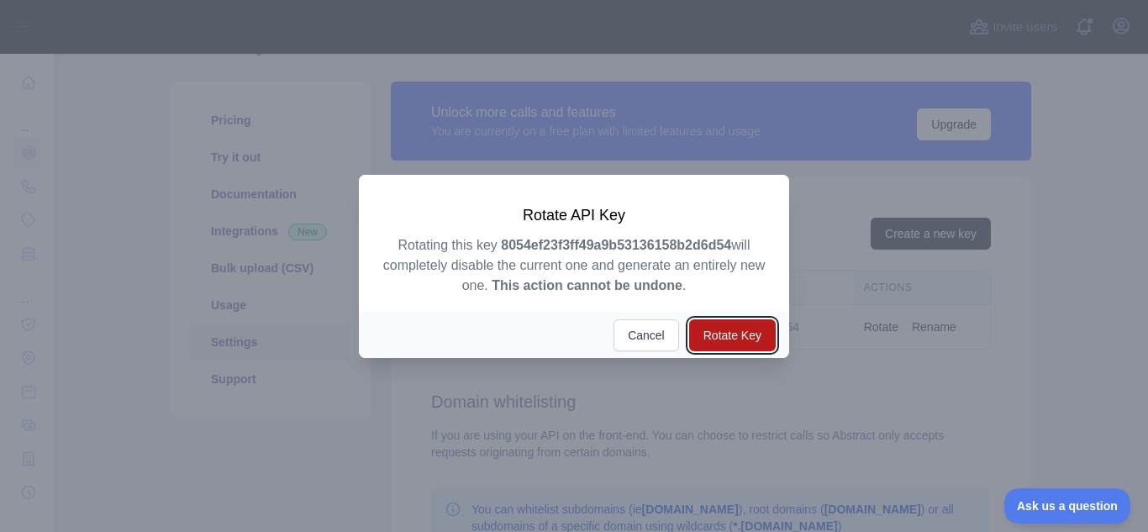
click at [734, 335] on button "Rotate Key" at bounding box center [732, 335] width 87 height 32
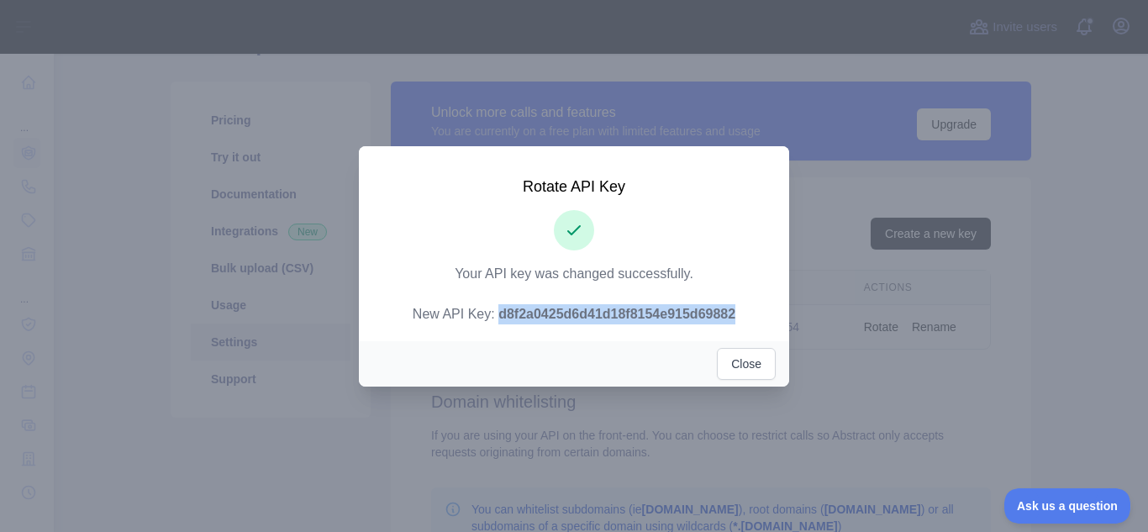
drag, startPoint x: 493, startPoint y: 312, endPoint x: 739, endPoint y: 308, distance: 246.2
click at [739, 308] on p "Your API key was changed successfully. New API Key: d8f2a0425d6d41d18f8154e915d…" at bounding box center [574, 294] width 390 height 60
copy strong "d8f2a0425d6d41d18f8154e915d69882"
